Goal: Obtain resource: Download file/media

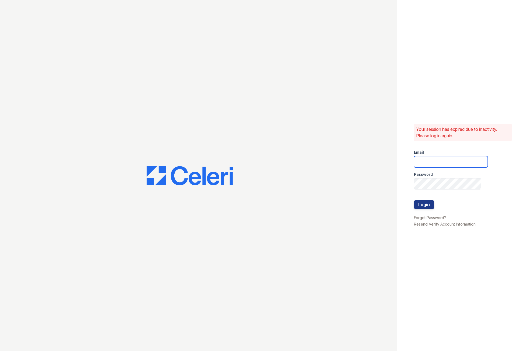
drag, startPoint x: 425, startPoint y: 160, endPoint x: 431, endPoint y: 163, distance: 7.3
click at [425, 160] on input "email" at bounding box center [451, 161] width 74 height 11
type input "[EMAIL_ADDRESS][DOMAIN_NAME]"
click at [414, 201] on button "Login" at bounding box center [424, 205] width 20 height 9
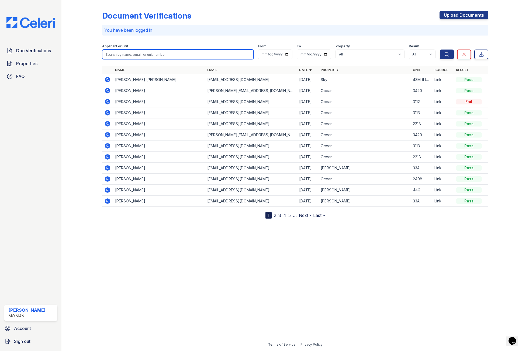
click at [138, 55] on input "search" at bounding box center [177, 55] width 151 height 10
type input "christian"
click at [440, 50] on button "Search" at bounding box center [447, 55] width 14 height 10
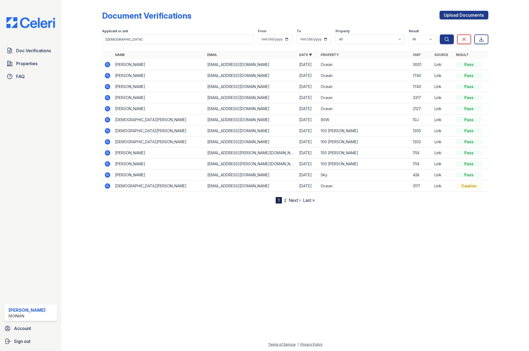
click at [112, 64] on td at bounding box center [107, 64] width 11 height 11
click at [109, 65] on icon at bounding box center [107, 64] width 5 height 5
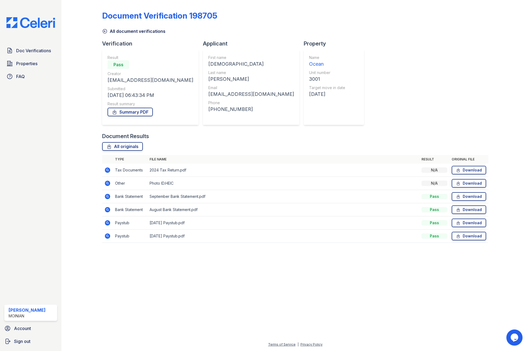
click at [208, 64] on div "Christian" at bounding box center [251, 64] width 86 height 8
copy div "Christian"
click at [461, 198] on icon at bounding box center [458, 196] width 5 height 5
click at [454, 236] on link "Download" at bounding box center [469, 236] width 34 height 9
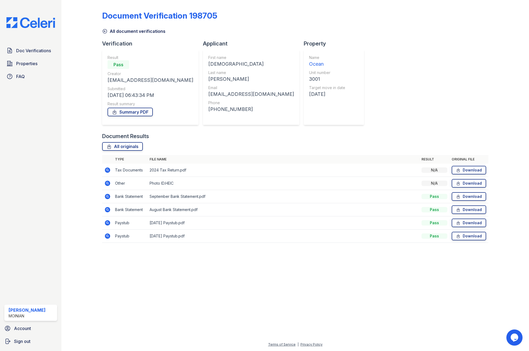
click at [208, 95] on div "chrisyepes98@aol.com" at bounding box center [251, 95] width 86 height 8
copy div "chrisyepes98@aol.com"
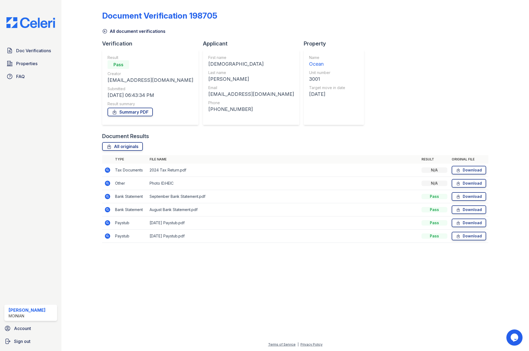
click at [208, 107] on div "+14016485828" at bounding box center [251, 110] width 86 height 8
copy div "14016485828"
click at [107, 31] on icon at bounding box center [105, 31] width 4 height 4
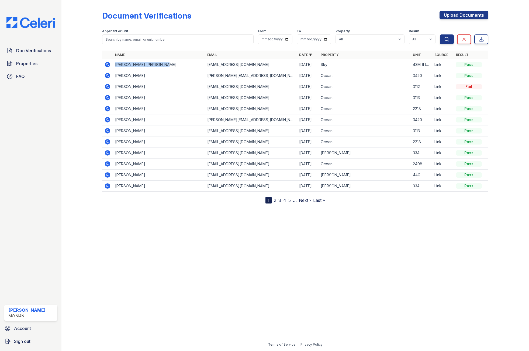
drag, startPoint x: 173, startPoint y: 66, endPoint x: 115, endPoint y: 67, distance: 57.9
click at [115, 67] on td "[PERSON_NAME] [PERSON_NAME]" at bounding box center [159, 64] width 92 height 11
copy td "[PERSON_NAME] [PERSON_NAME]"
click at [105, 65] on icon at bounding box center [107, 64] width 5 height 5
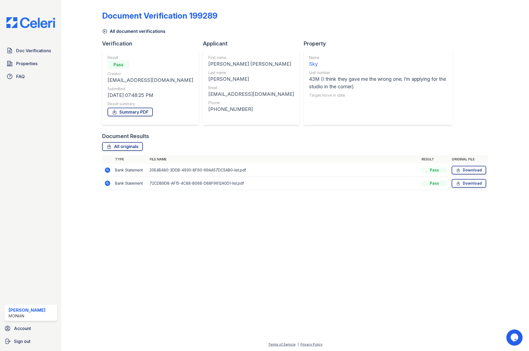
click at [106, 30] on icon at bounding box center [104, 31] width 5 height 5
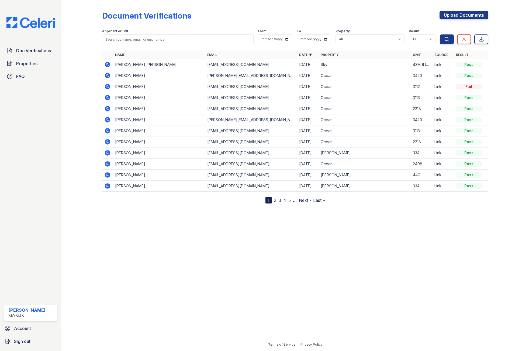
drag, startPoint x: 154, startPoint y: 119, endPoint x: 112, endPoint y: 121, distance: 41.6
click at [112, 121] on tr "Joelle Solowiejczyk joelle.solowiejczyk@spc.ox.ac.uk 10/01/25 Ocean 3420 Link P…" at bounding box center [295, 120] width 386 height 11
copy td "Joelle Solowiejczyk"
click at [109, 74] on icon at bounding box center [107, 75] width 5 height 5
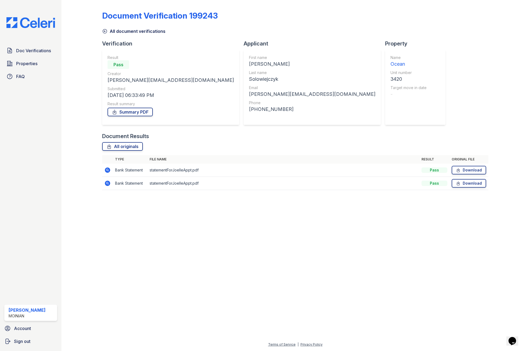
click at [104, 33] on icon at bounding box center [104, 31] width 5 height 5
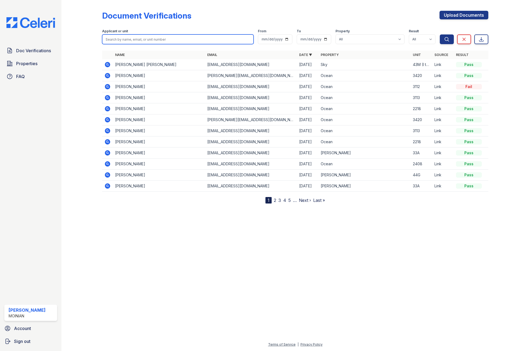
click at [131, 37] on input "search" at bounding box center [177, 39] width 151 height 10
type input "[PERSON_NAME]"
click at [440, 34] on button "Search" at bounding box center [447, 39] width 14 height 10
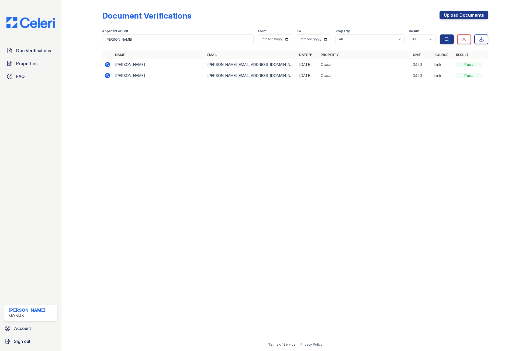
click at [105, 75] on icon at bounding box center [107, 75] width 6 height 6
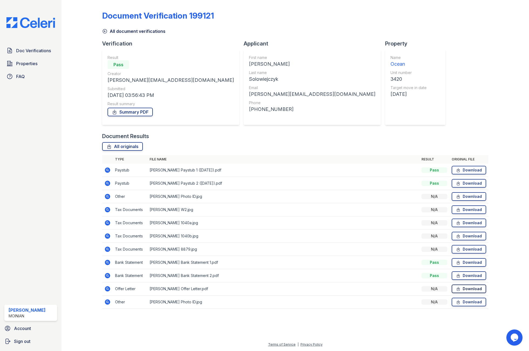
click at [471, 291] on link "Download" at bounding box center [469, 289] width 34 height 9
click at [249, 94] on div "[PERSON_NAME][EMAIL_ADDRESS][DOMAIN_NAME]" at bounding box center [312, 95] width 126 height 8
copy div "[PERSON_NAME][EMAIL_ADDRESS][DOMAIN_NAME]"
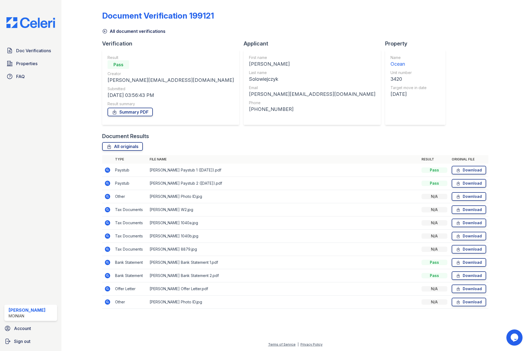
click at [249, 62] on div "[PERSON_NAME]" at bounding box center [312, 64] width 126 height 8
copy div "[PERSON_NAME]"
click at [461, 286] on icon at bounding box center [458, 288] width 5 height 5
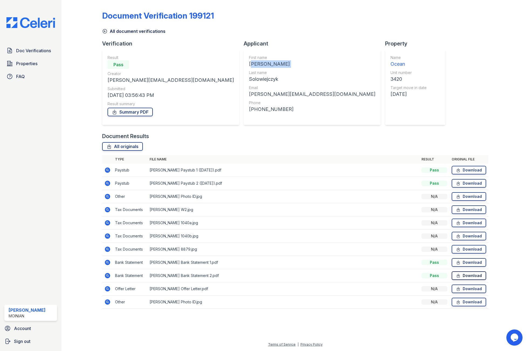
click at [462, 276] on link "Download" at bounding box center [469, 276] width 34 height 9
click at [460, 261] on icon at bounding box center [458, 262] width 5 height 5
click at [104, 31] on icon at bounding box center [104, 31] width 5 height 5
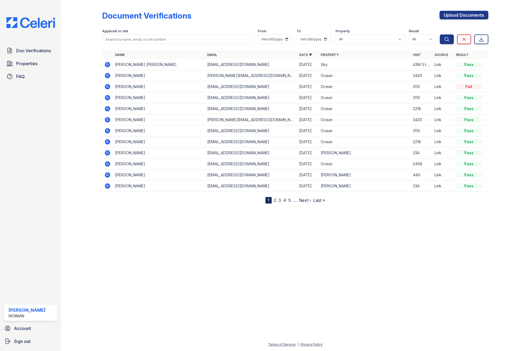
click at [109, 78] on icon at bounding box center [107, 75] width 5 height 5
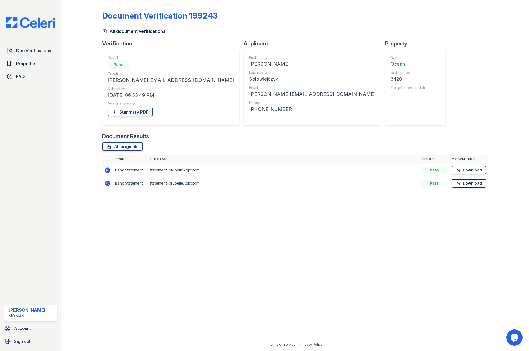
click at [462, 185] on link "Download" at bounding box center [469, 183] width 34 height 9
click at [457, 170] on icon at bounding box center [458, 170] width 5 height 5
click at [459, 183] on icon at bounding box center [458, 184] width 3 height 4
click at [103, 30] on icon at bounding box center [104, 31] width 5 height 5
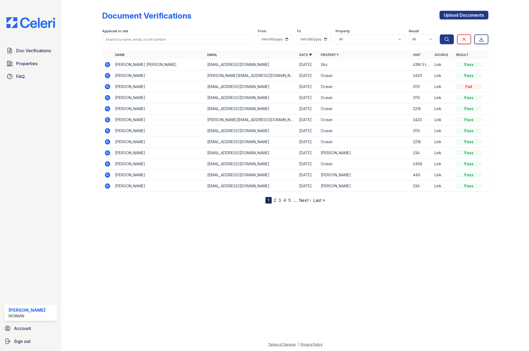
click at [108, 75] on icon at bounding box center [107, 75] width 1 height 1
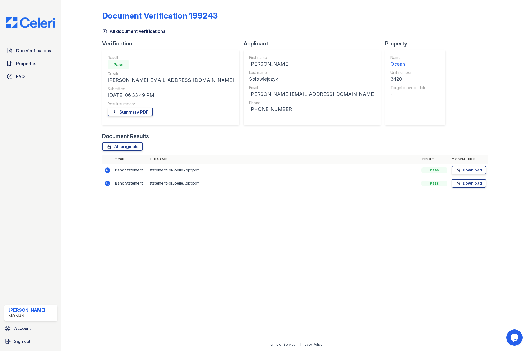
click at [102, 32] on icon at bounding box center [104, 31] width 5 height 5
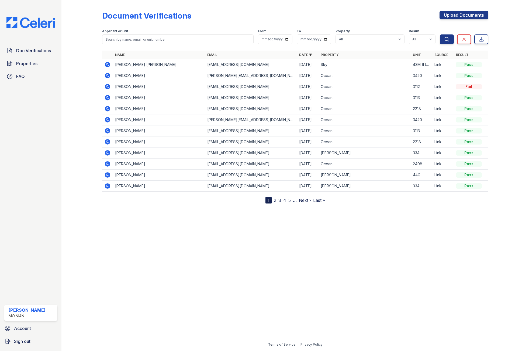
click at [139, 34] on div "Applicant or unit" at bounding box center [177, 31] width 151 height 5
click at [134, 40] on input "search" at bounding box center [177, 39] width 151 height 10
type input "[PERSON_NAME]"
click at [440, 34] on button "Search" at bounding box center [447, 39] width 14 height 10
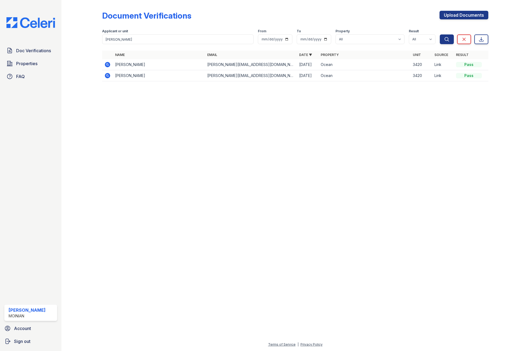
click at [108, 78] on icon at bounding box center [107, 75] width 5 height 5
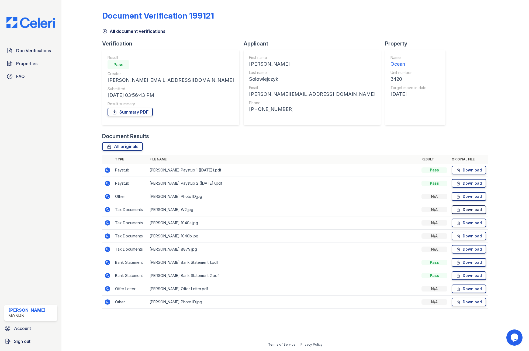
click at [467, 210] on link "Download" at bounding box center [469, 210] width 34 height 9
click at [425, 65] on div "Document Verification 199121 All document verifications Verification Result Pas…" at bounding box center [295, 158] width 386 height 312
click at [462, 185] on link "Download" at bounding box center [469, 183] width 34 height 9
